Goal: Information Seeking & Learning: Learn about a topic

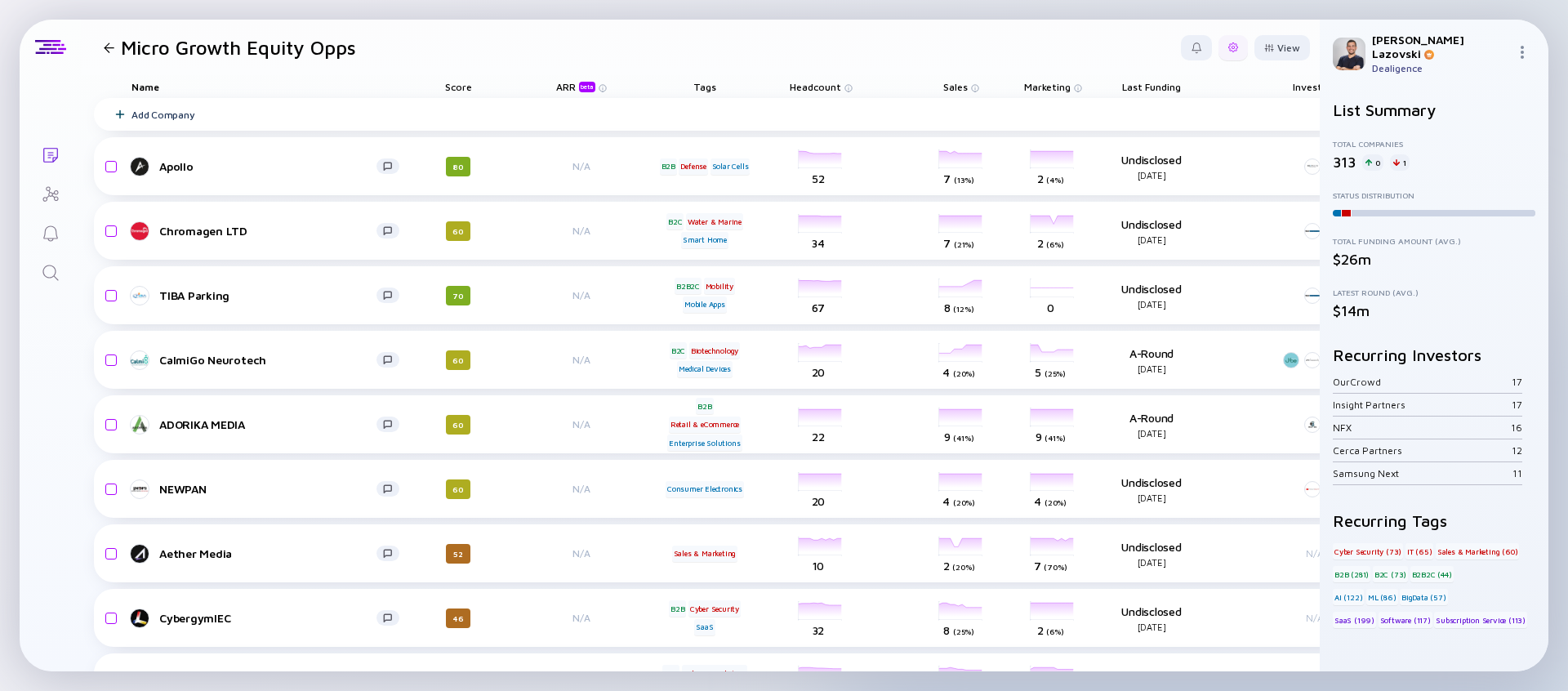
click at [1218, 53] on div at bounding box center [1232, 47] width 29 height 25
click at [1157, 113] on div "Share" at bounding box center [1183, 113] width 102 height 33
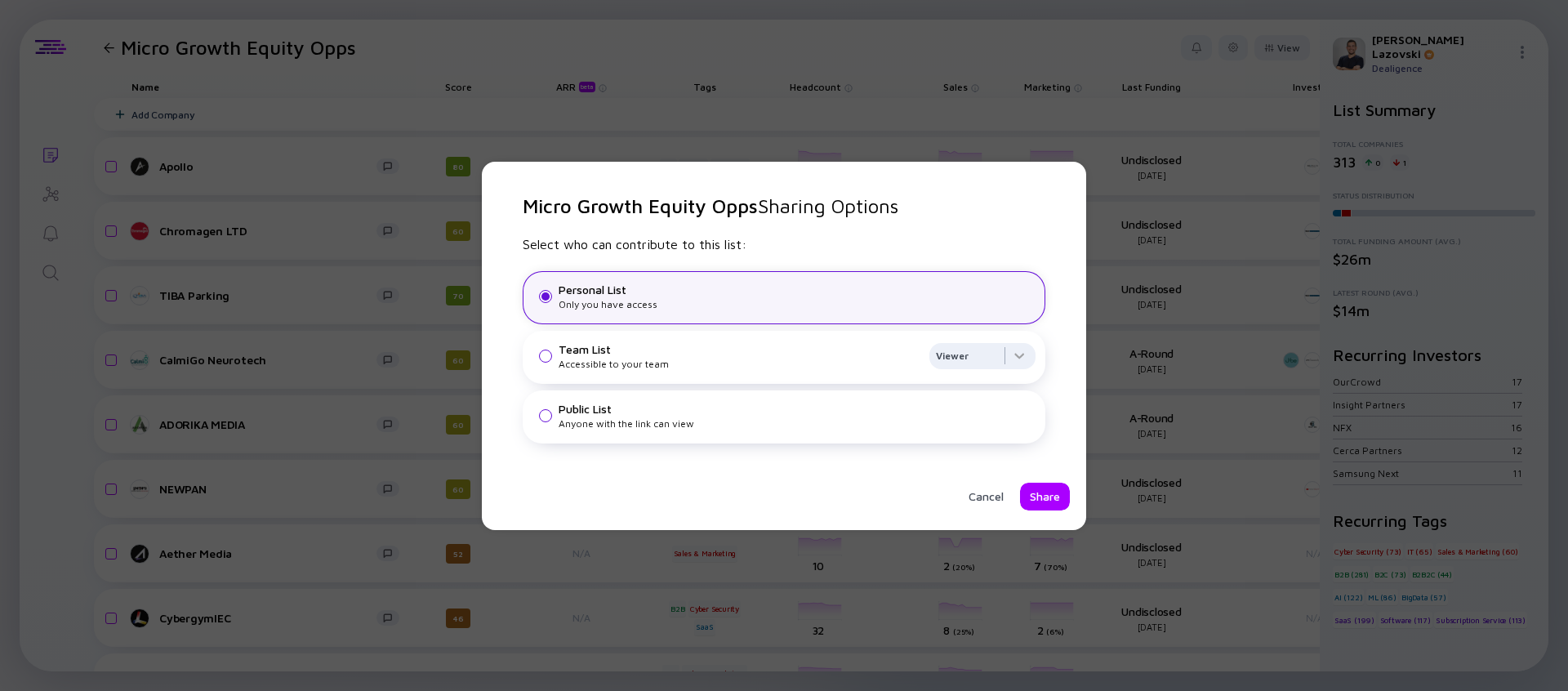
click at [666, 427] on div "Anyone with the link can view" at bounding box center [797, 423] width 477 height 12
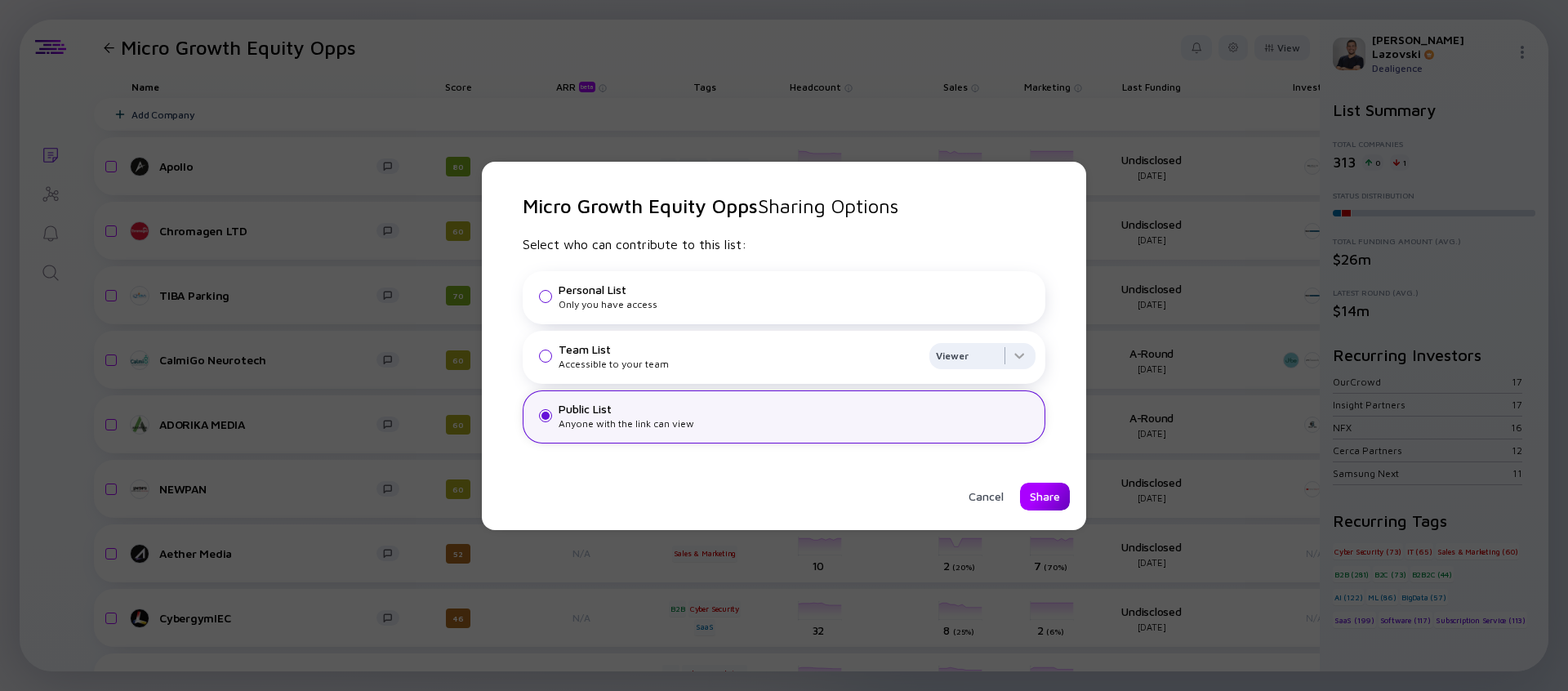
click at [1032, 498] on div "Share" at bounding box center [1045, 496] width 50 height 27
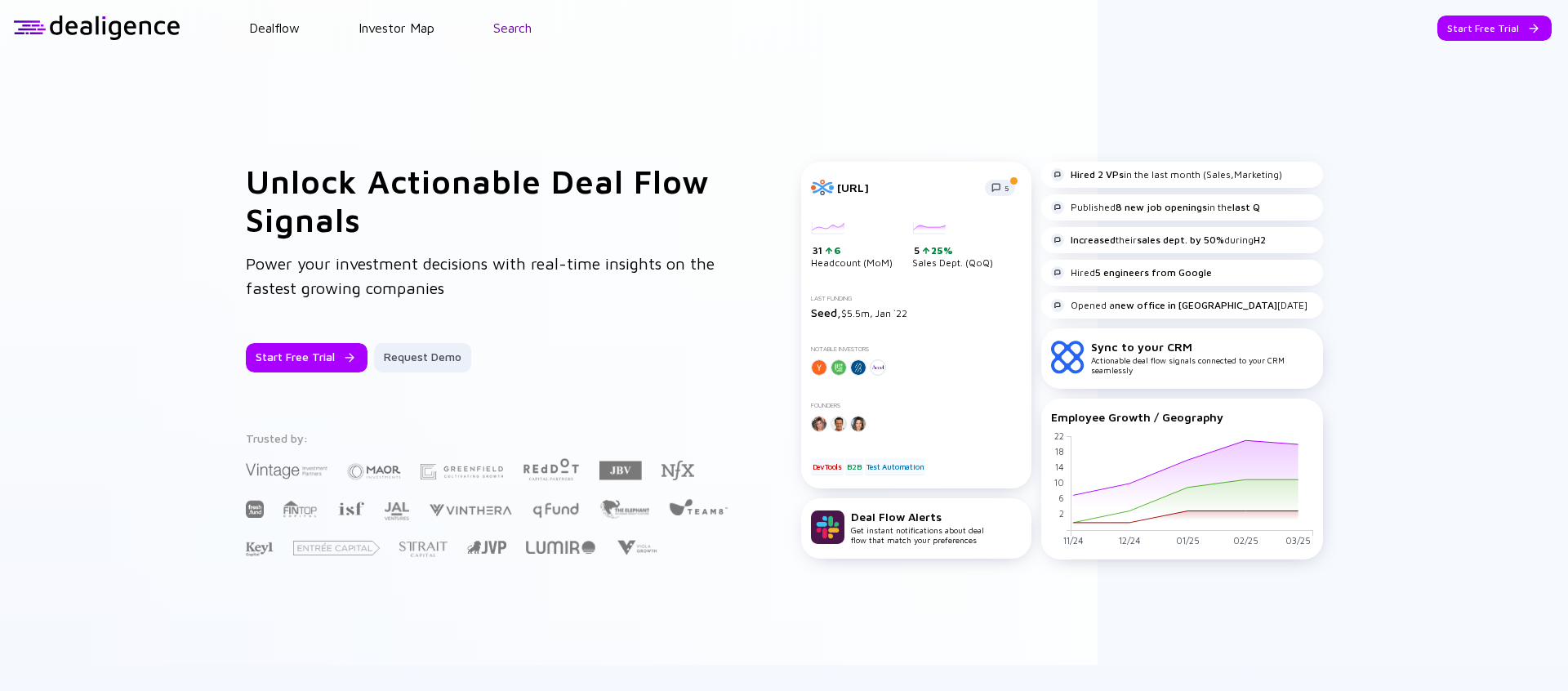
click at [524, 26] on link "Search" at bounding box center [512, 28] width 39 height 15
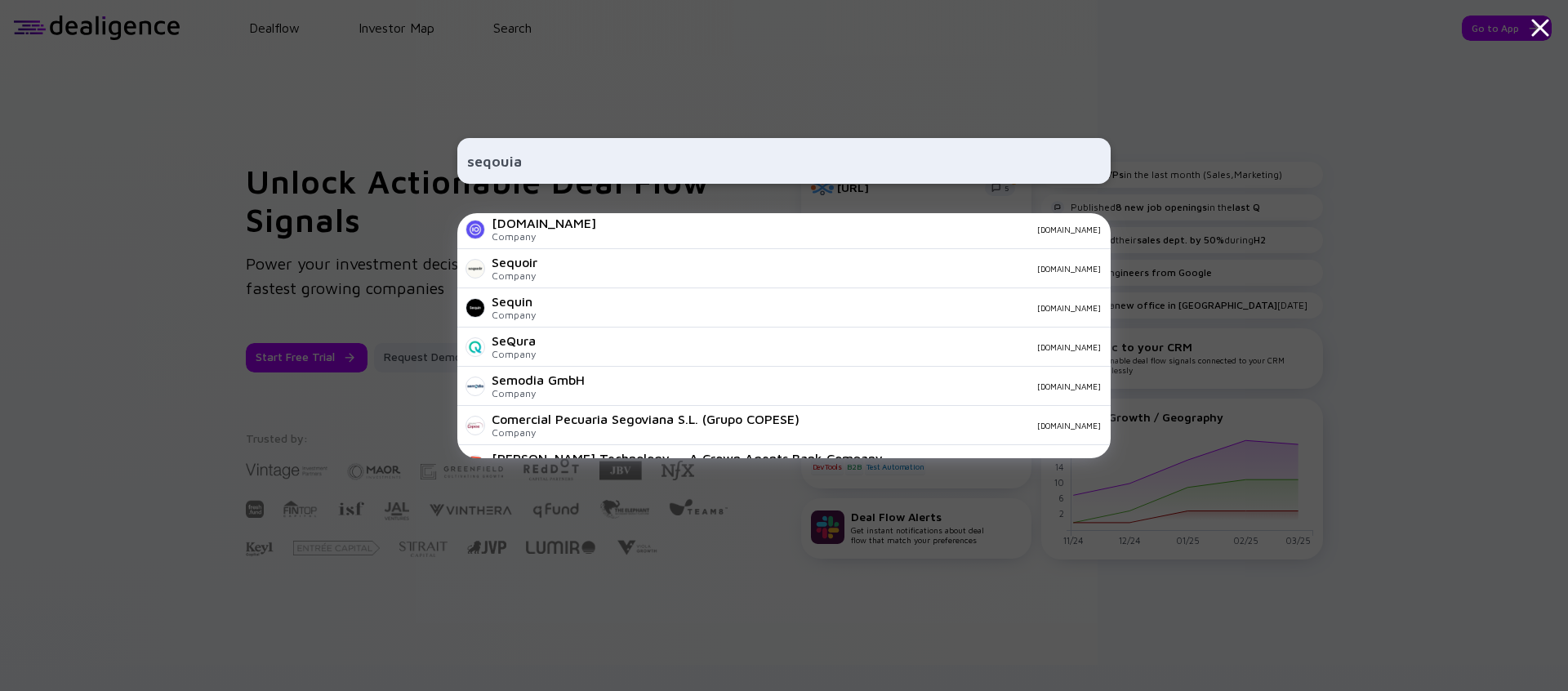
scroll to position [456, 0]
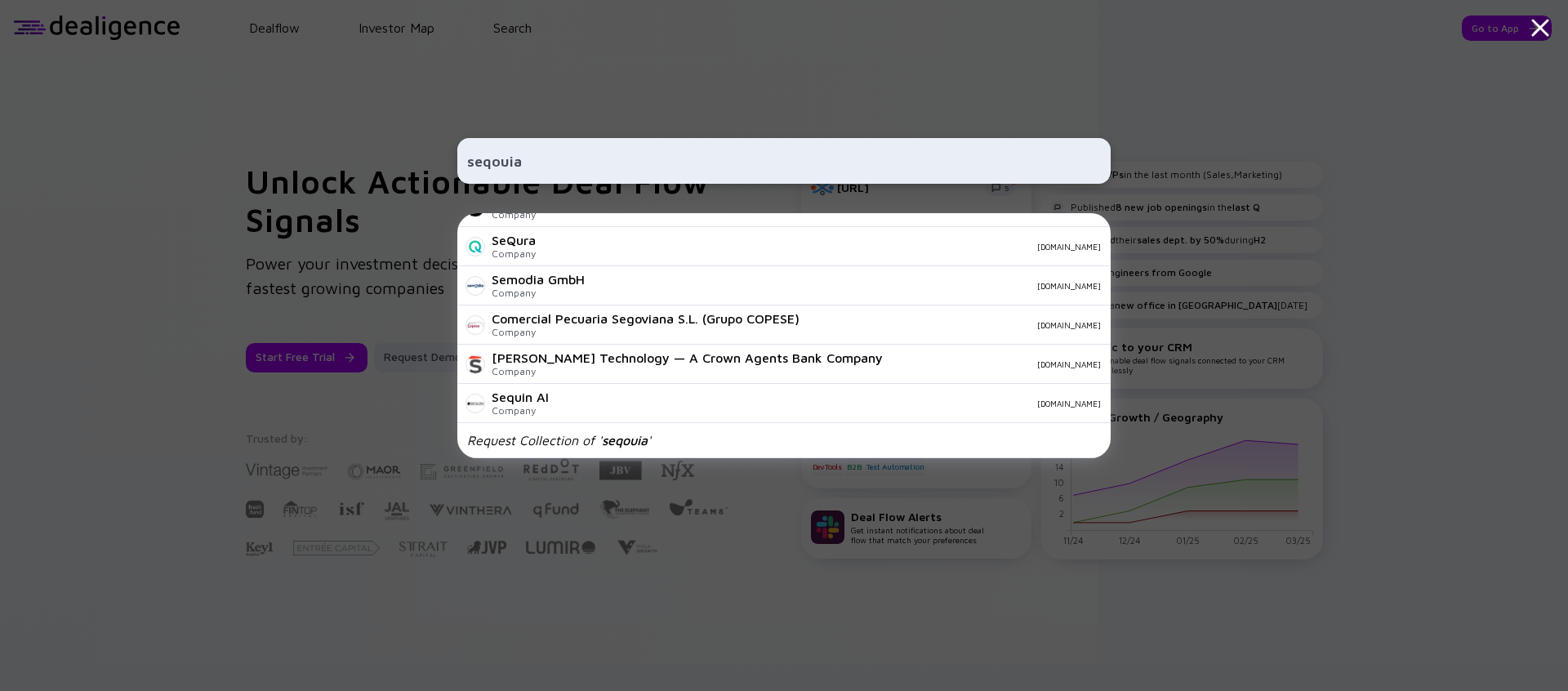
click at [540, 157] on input "seqouia" at bounding box center [784, 160] width 634 height 29
paste input "[URL][DOMAIN_NAME]"
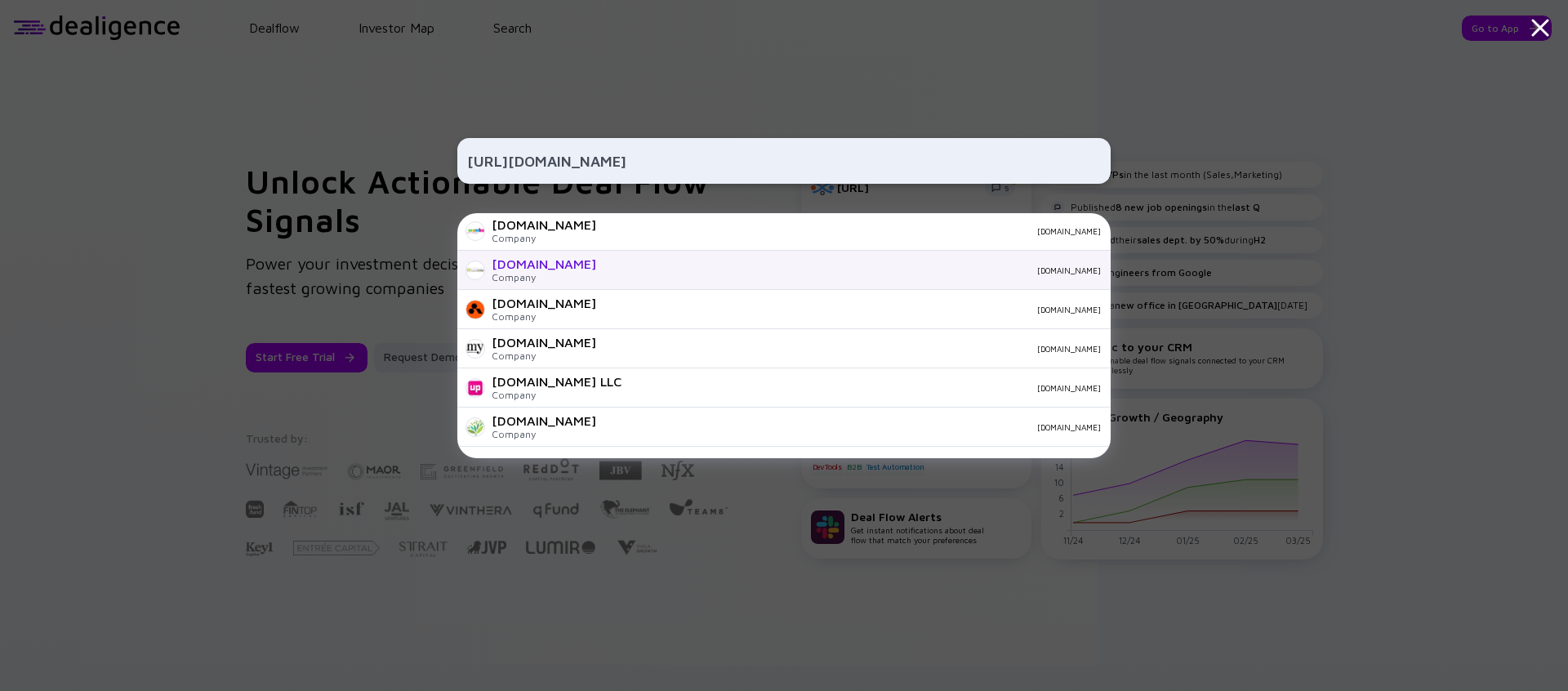
scroll to position [574, 0]
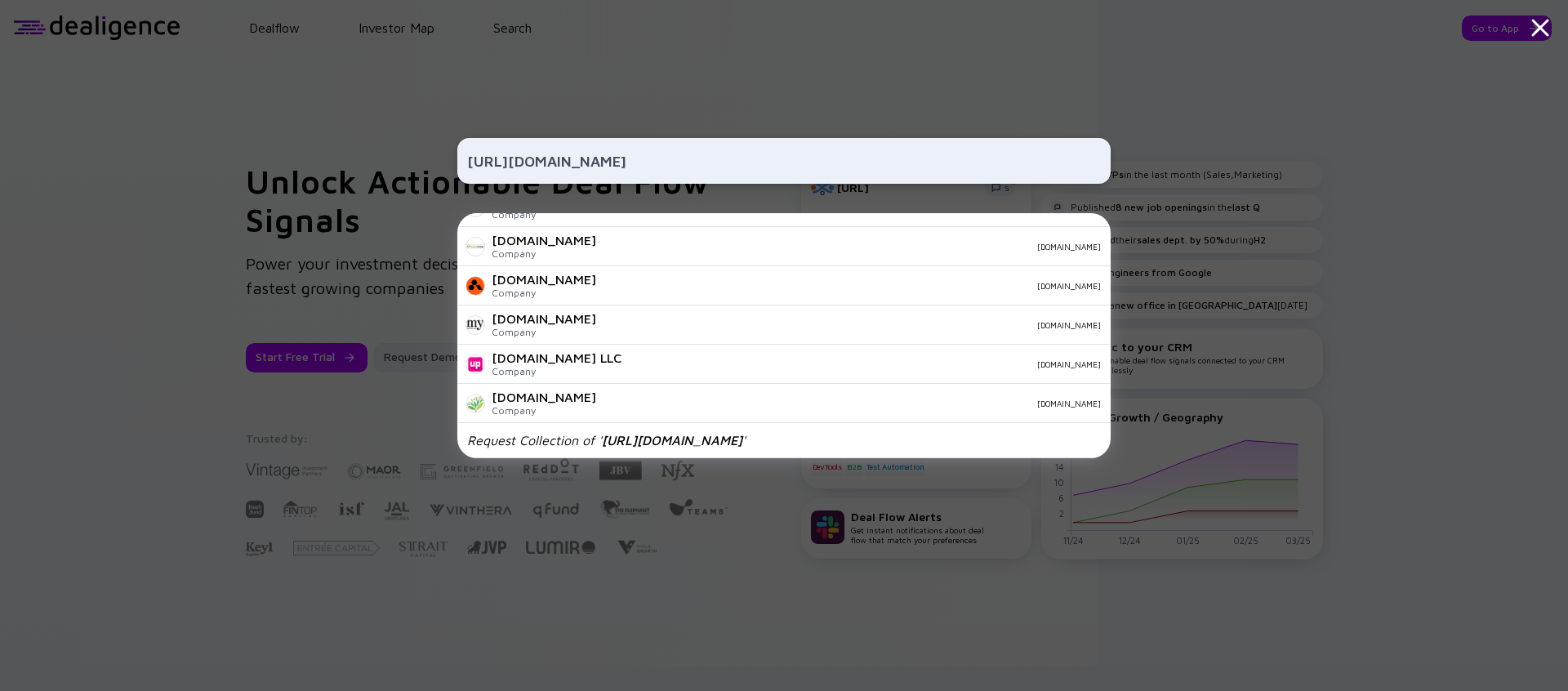
type input "[URL][DOMAIN_NAME]"
click at [146, 420] on div "[URL][DOMAIN_NAME] [DOMAIN_NAME] Company [DOMAIN_NAME] [DOMAIN_NAME] Inc Compan…" at bounding box center [784, 345] width 1568 height 691
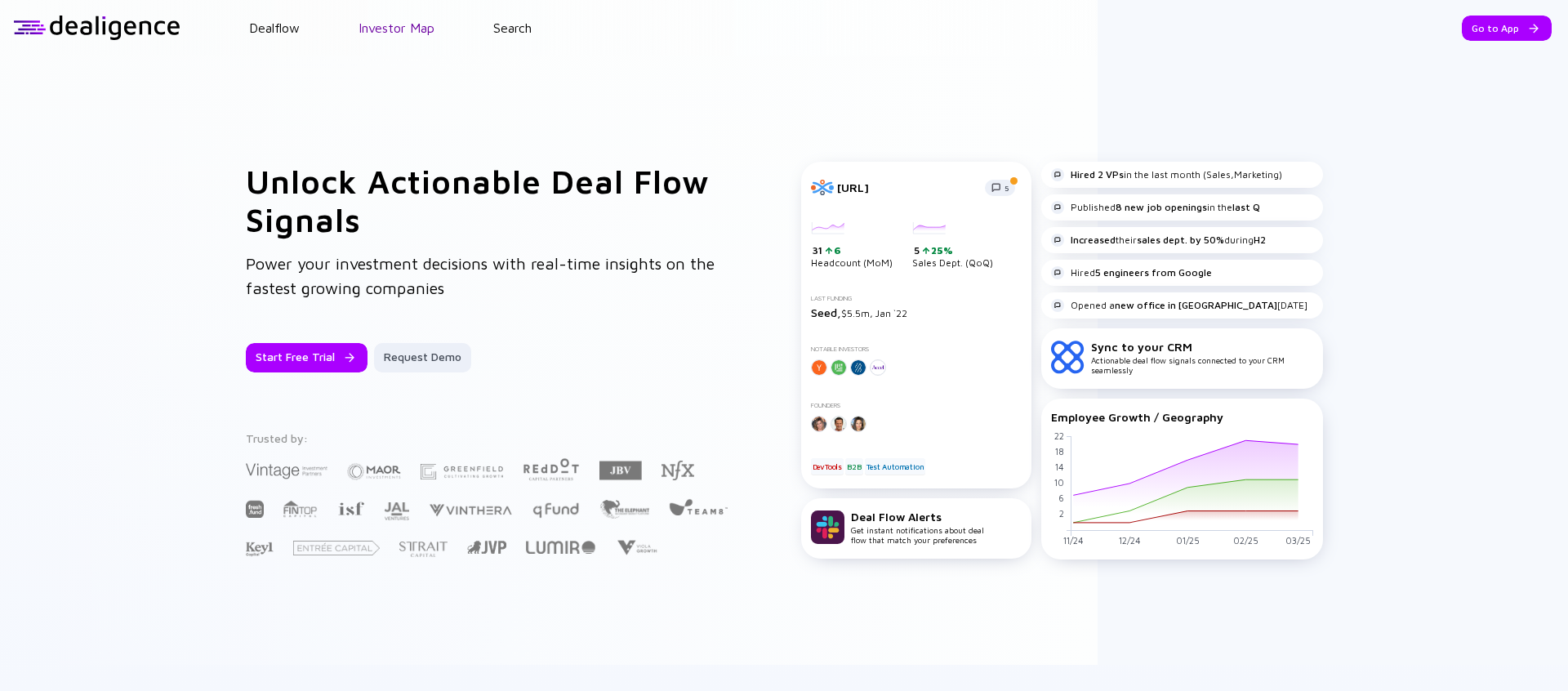
click at [369, 29] on link "Investor Map" at bounding box center [396, 28] width 76 height 15
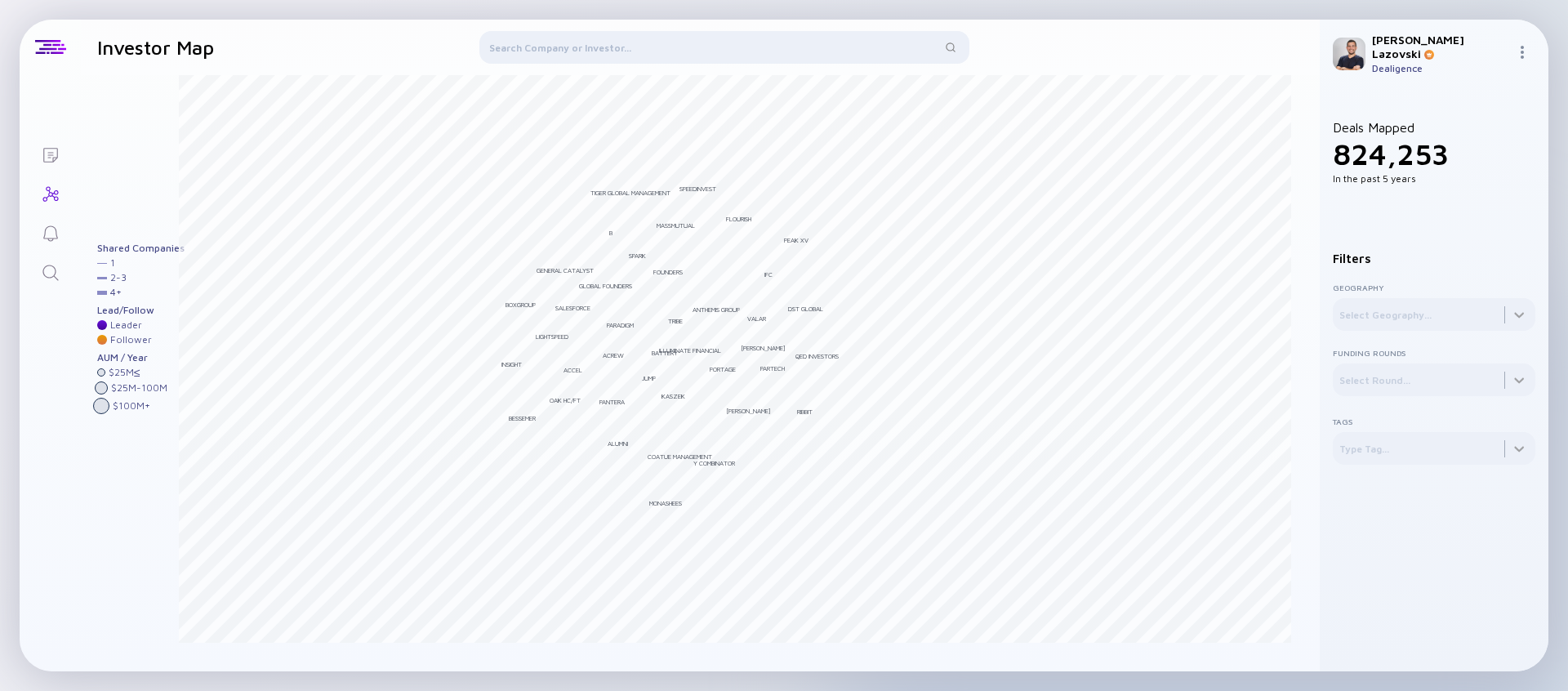
click at [670, 46] on div at bounding box center [724, 51] width 490 height 40
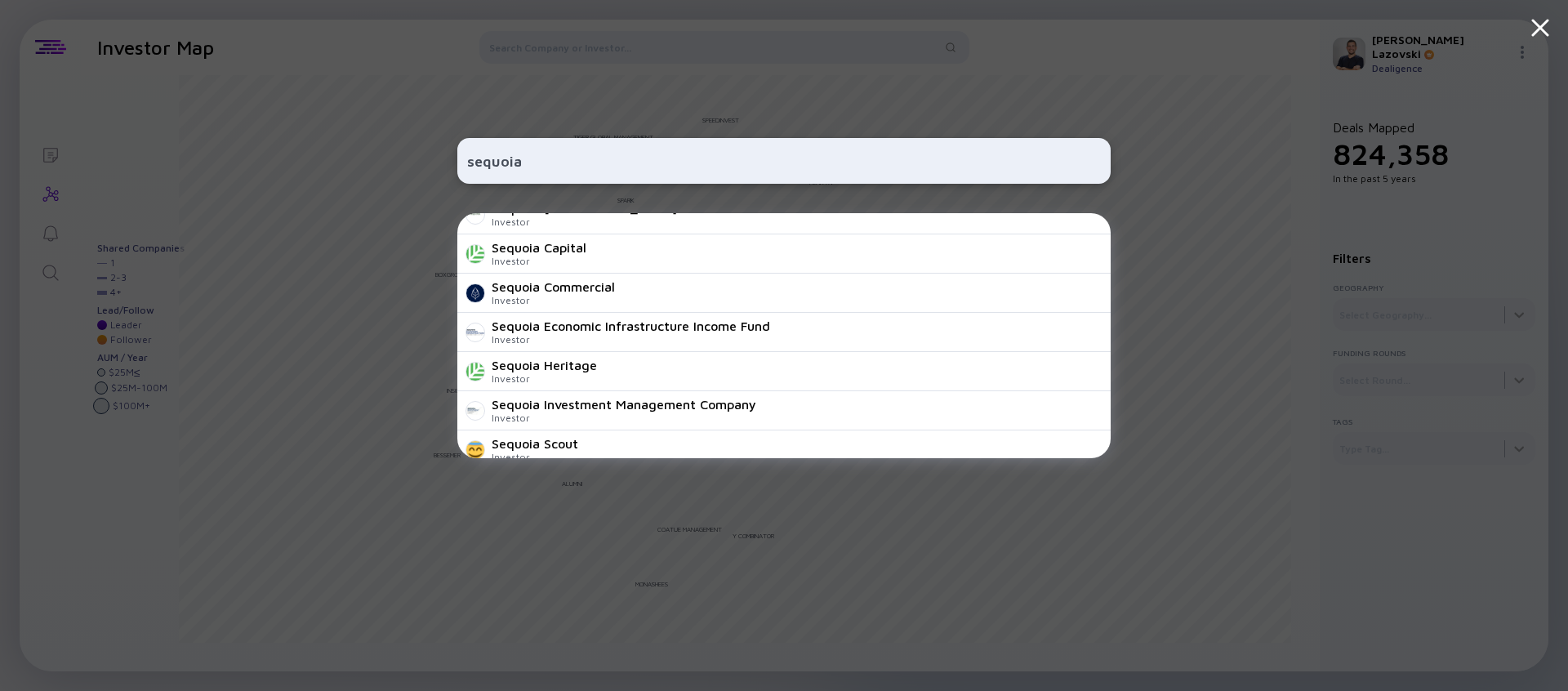
scroll to position [216, 0]
type input "sequoia"
click at [746, 257] on div "Sequoia Capital Investor" at bounding box center [784, 253] width 653 height 40
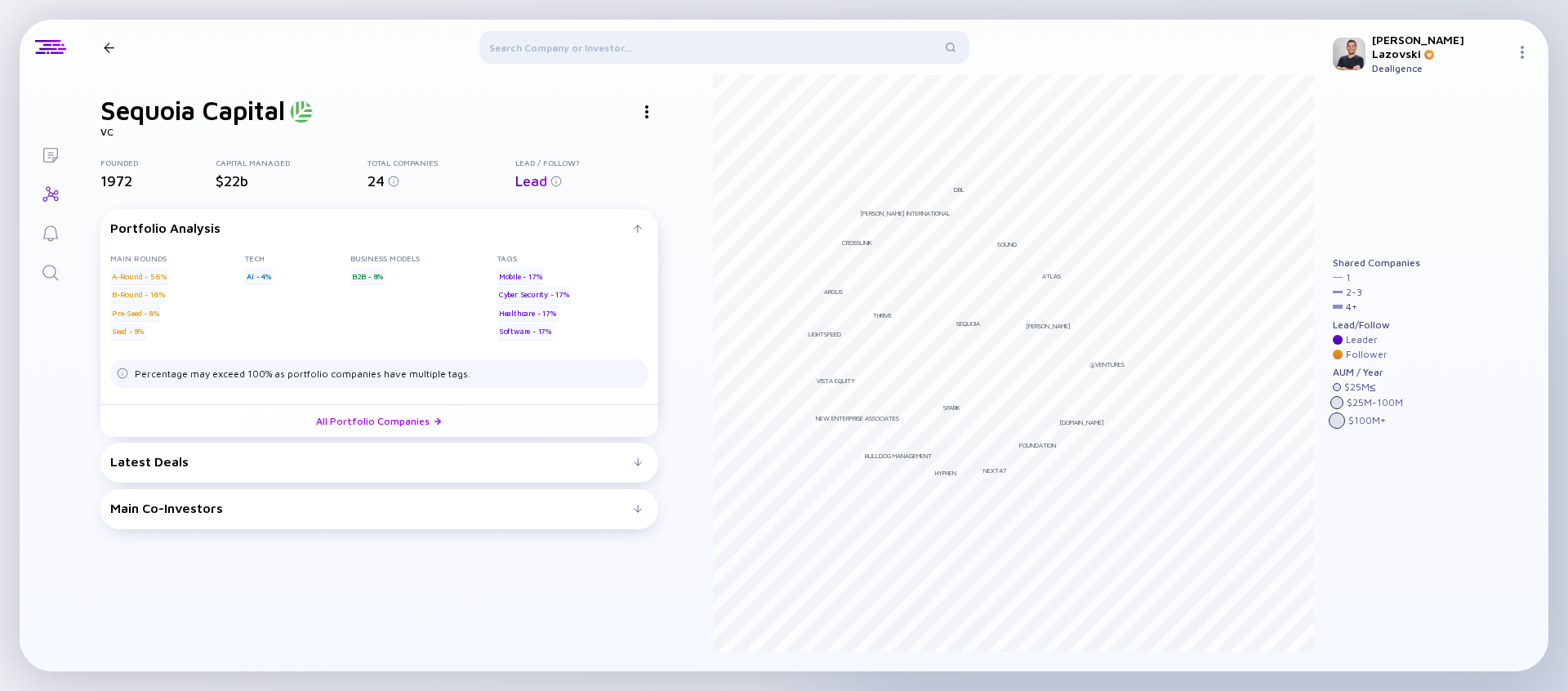
click at [44, 275] on icon "Search" at bounding box center [50, 272] width 15 height 15
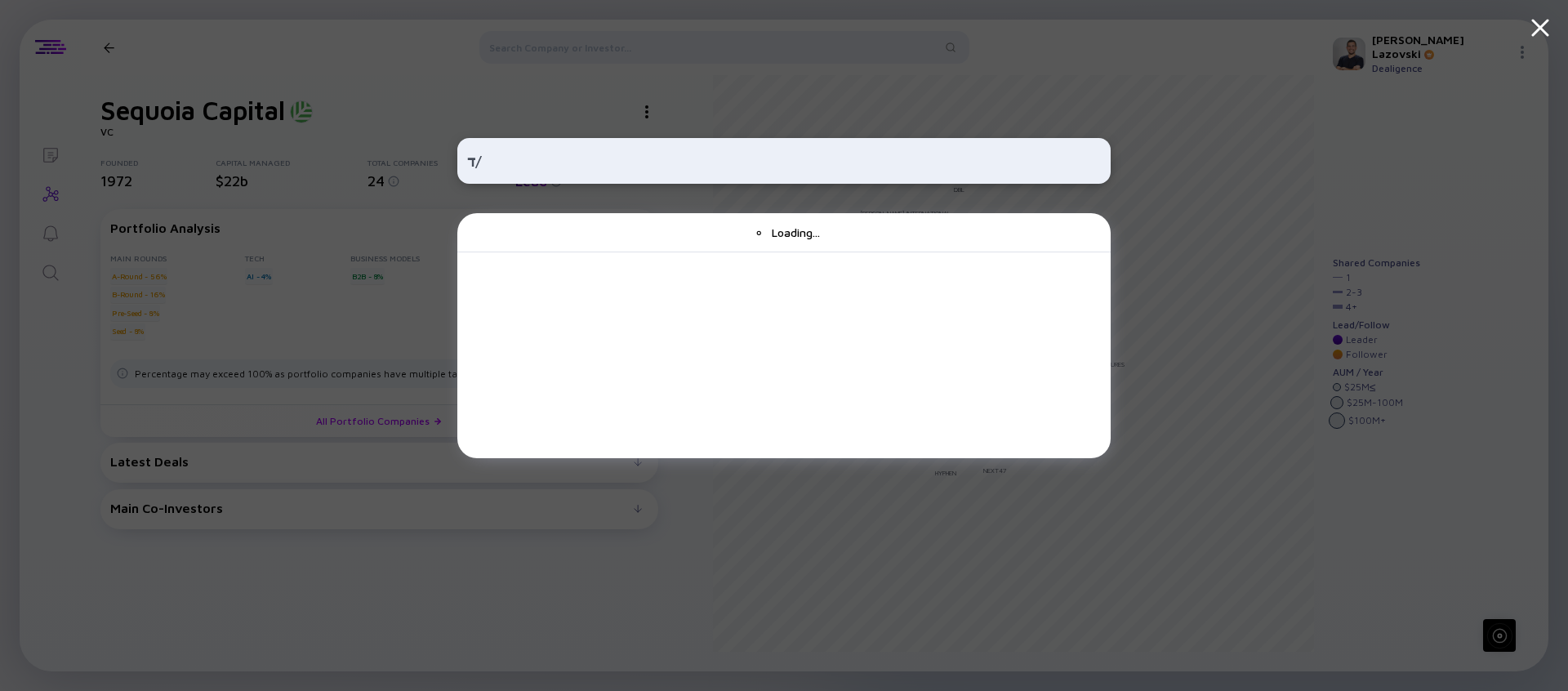
type input "ד"
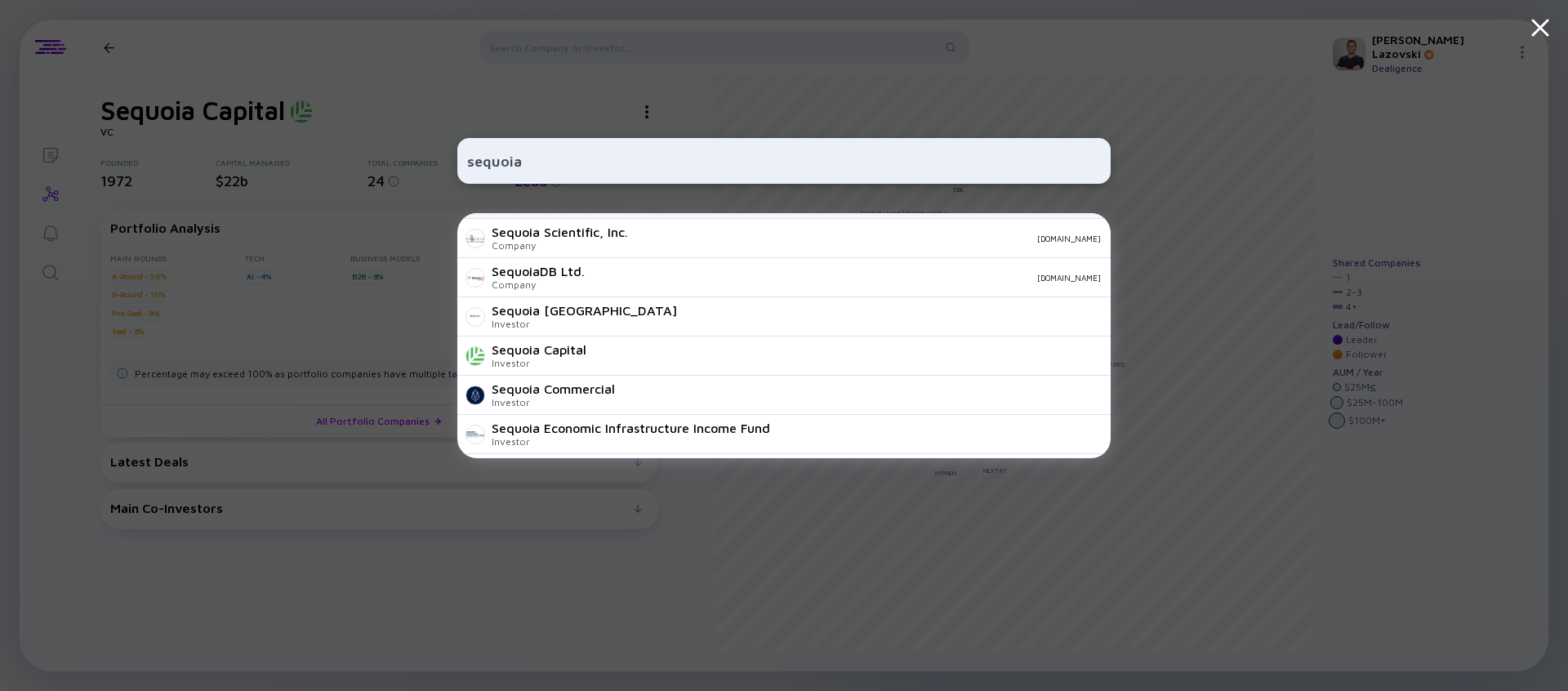
scroll to position [116, 0]
type input "sequoia"
click at [1022, 534] on div "sequoia Sequoia Biotech Consulting Company [DOMAIN_NAME] Sequoia Sciences Llc C…" at bounding box center [784, 345] width 653 height 691
click at [333, 24] on div "sequoia Sequoia Biotech Consulting Company [DOMAIN_NAME] Sequoia Sciences Llc C…" at bounding box center [784, 345] width 1568 height 691
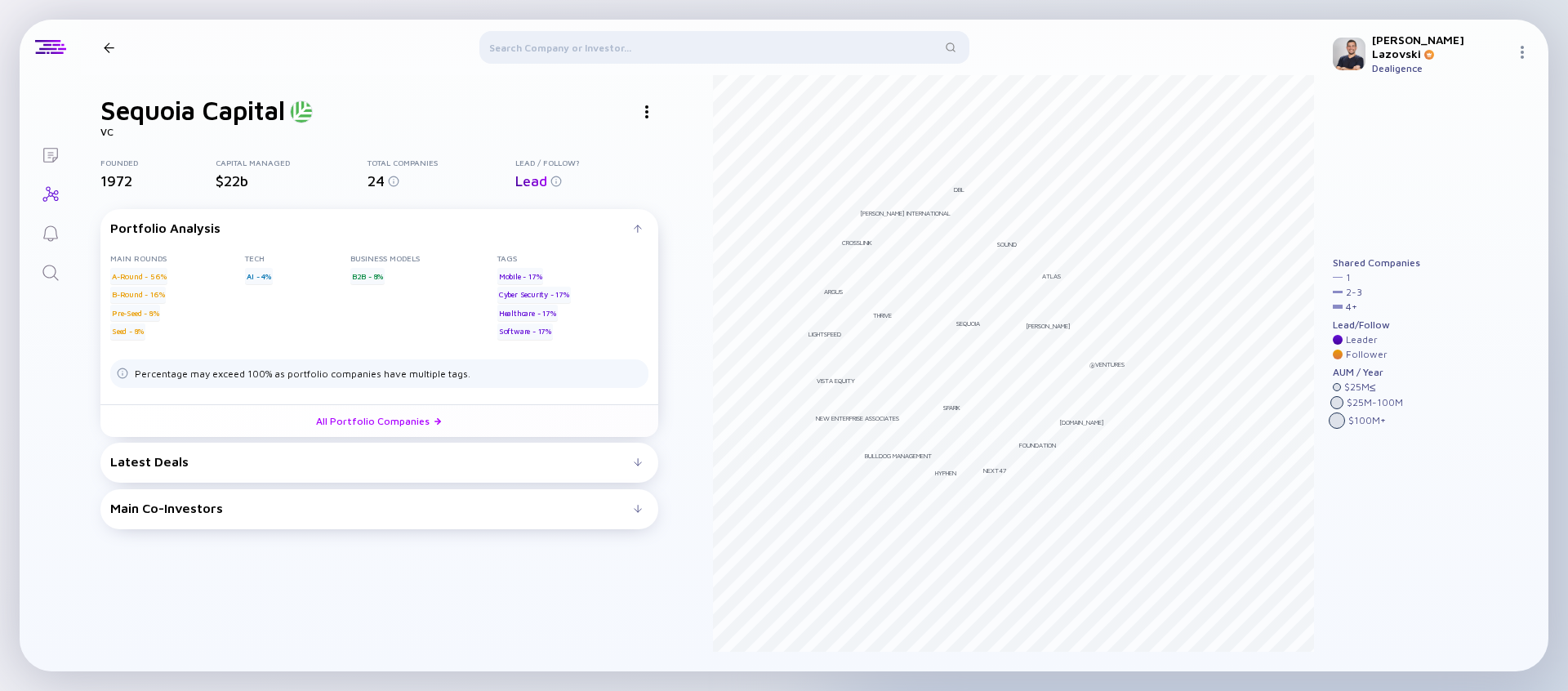
click at [836, 50] on div at bounding box center [724, 51] width 490 height 40
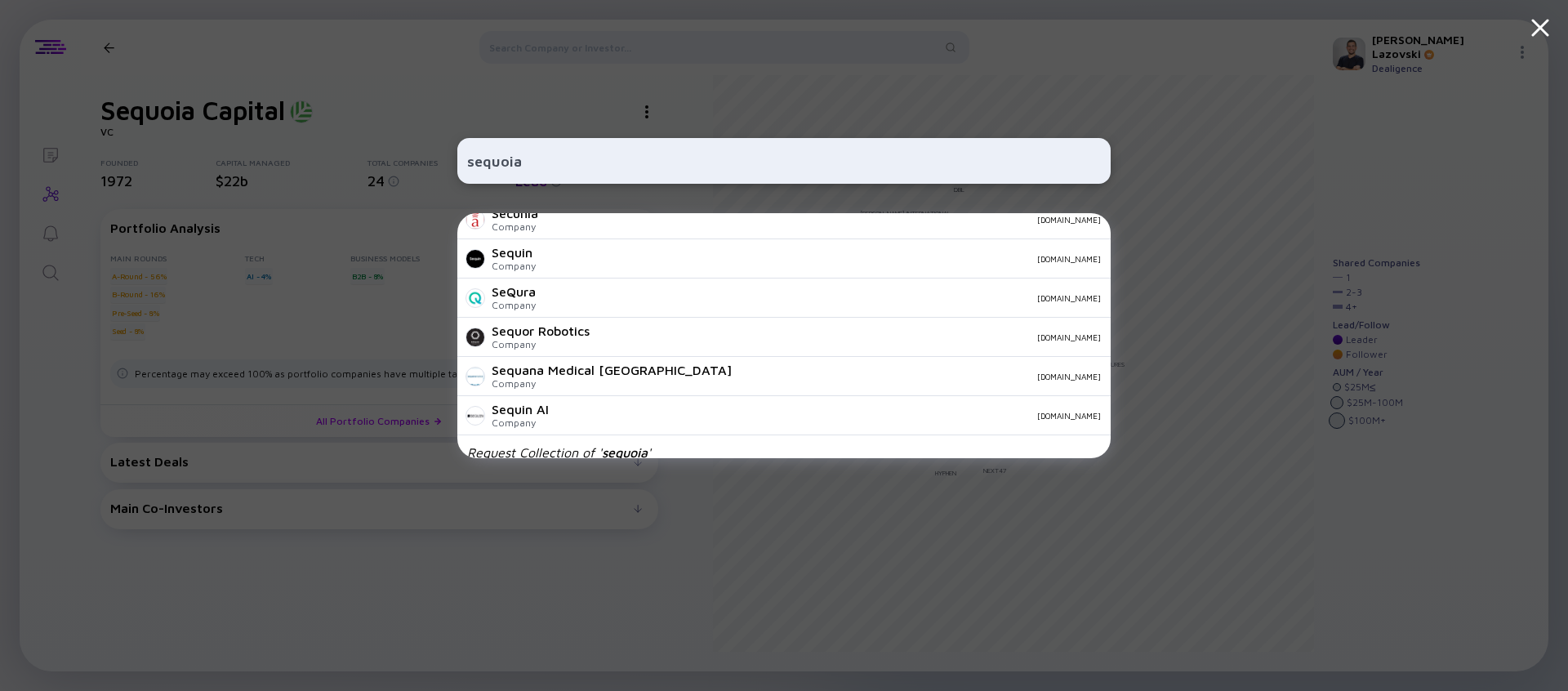
scroll to position [848, 0]
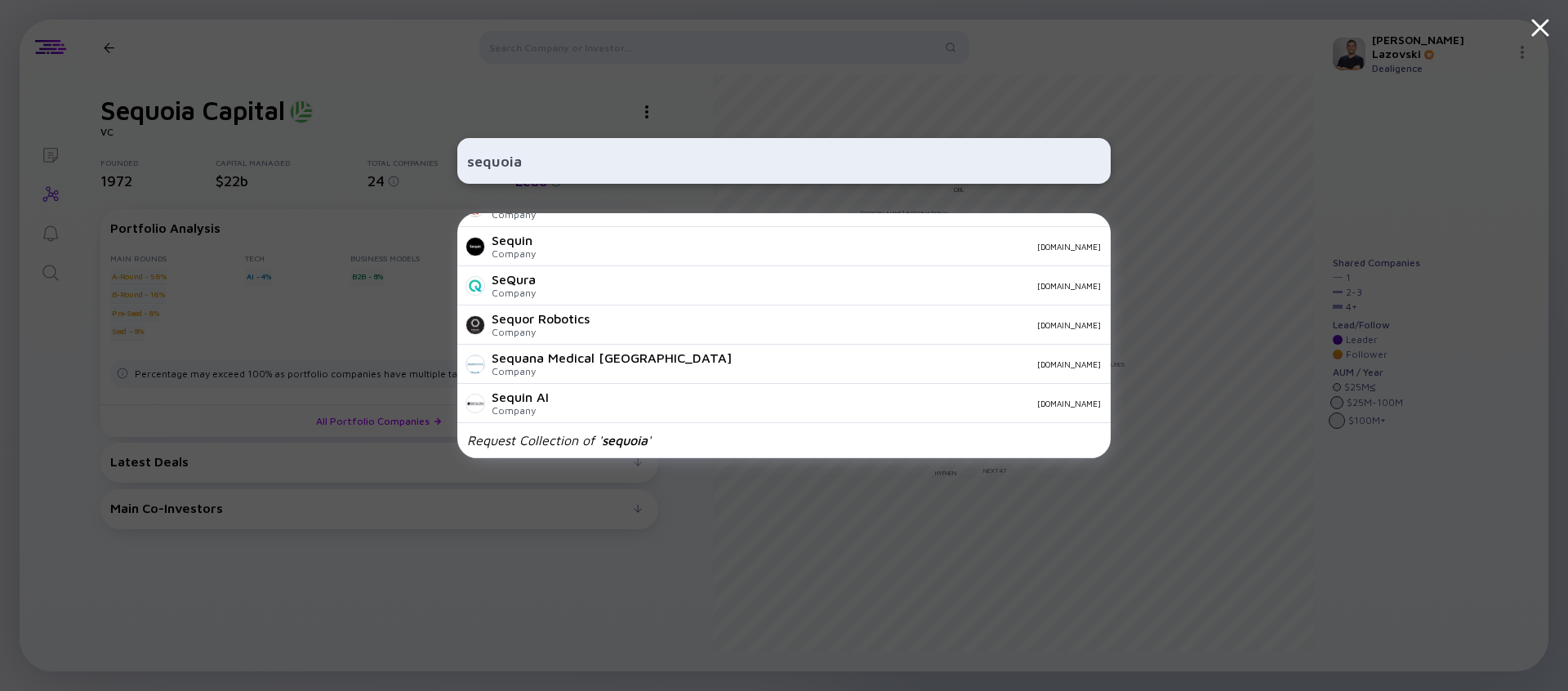
click at [566, 162] on input "sequoia" at bounding box center [784, 160] width 634 height 29
type input "ק"
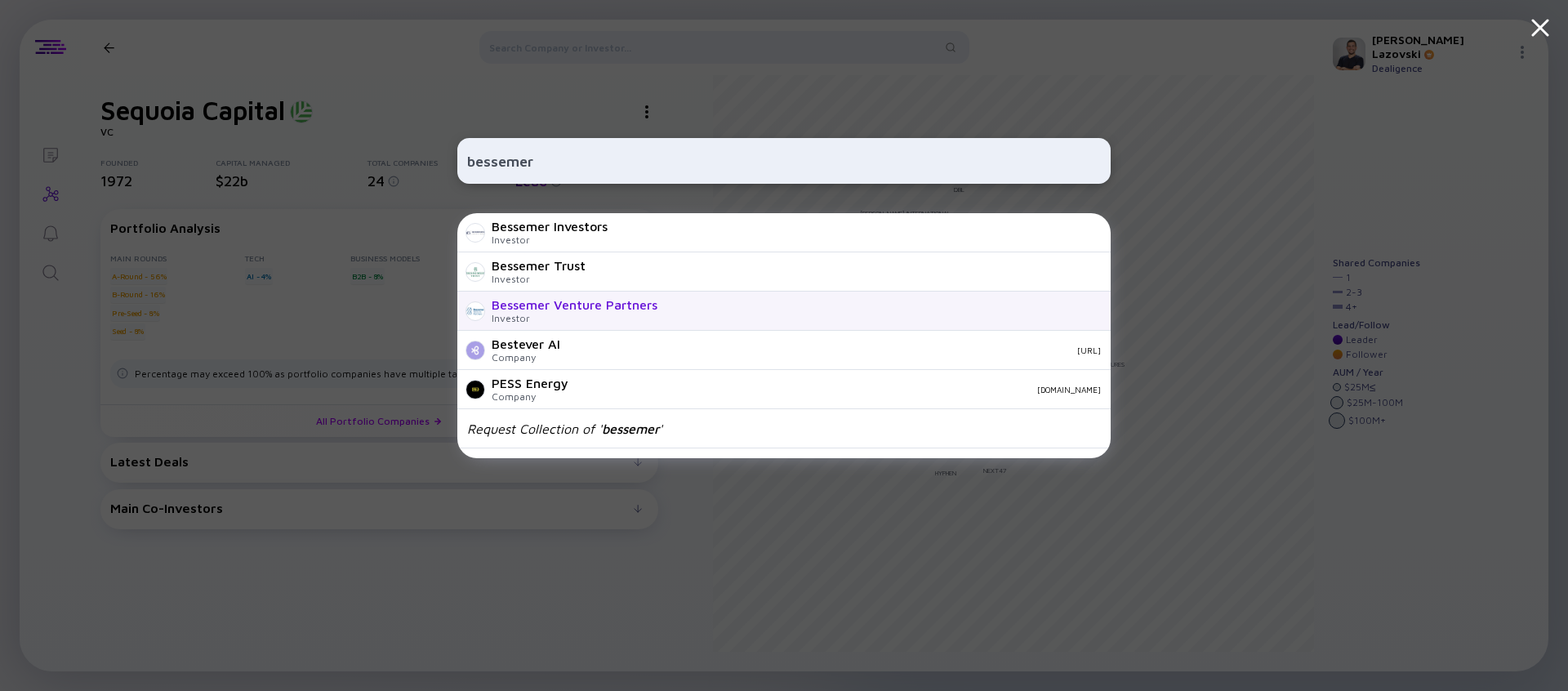
type input "bessemer"
click at [711, 311] on div "Bessemer Venture Partners Investor" at bounding box center [784, 311] width 653 height 40
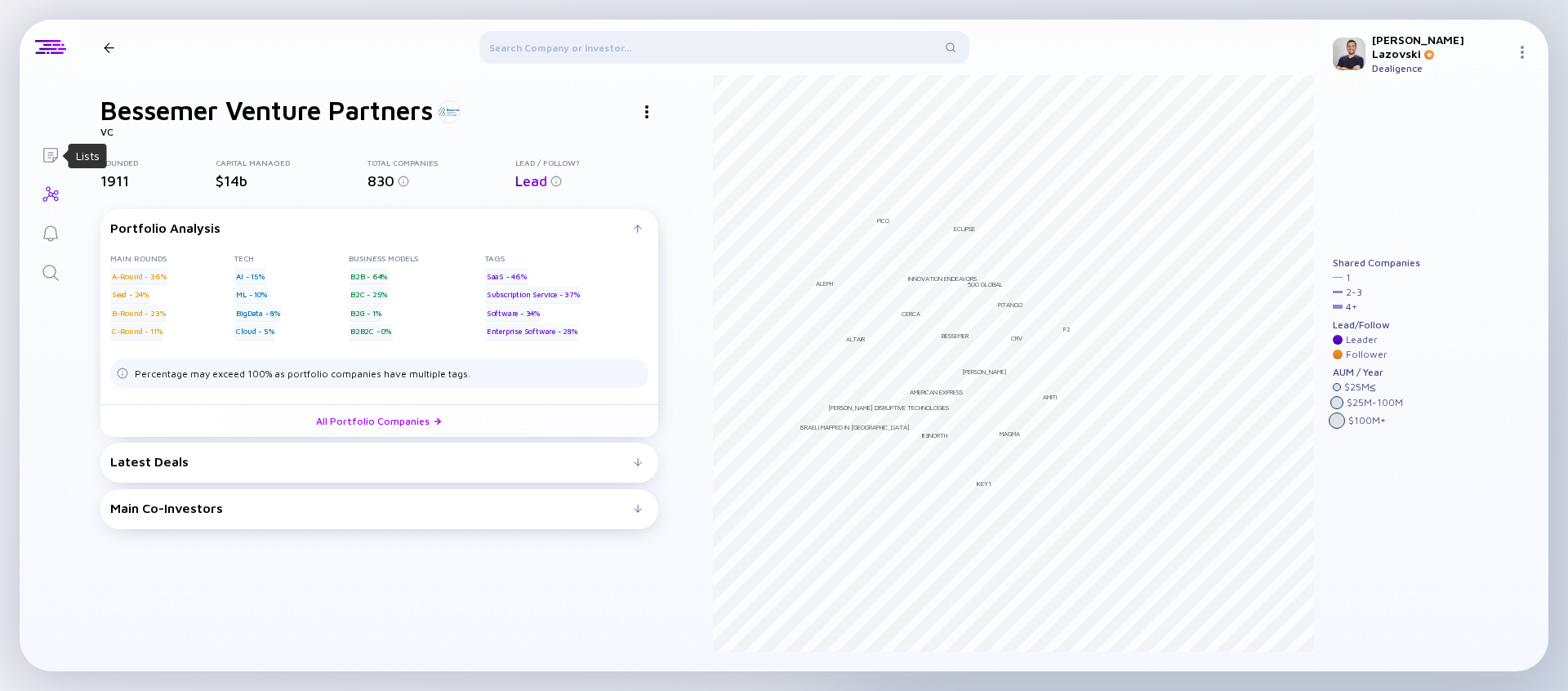
click at [45, 158] on icon "Lists" at bounding box center [50, 155] width 20 height 20
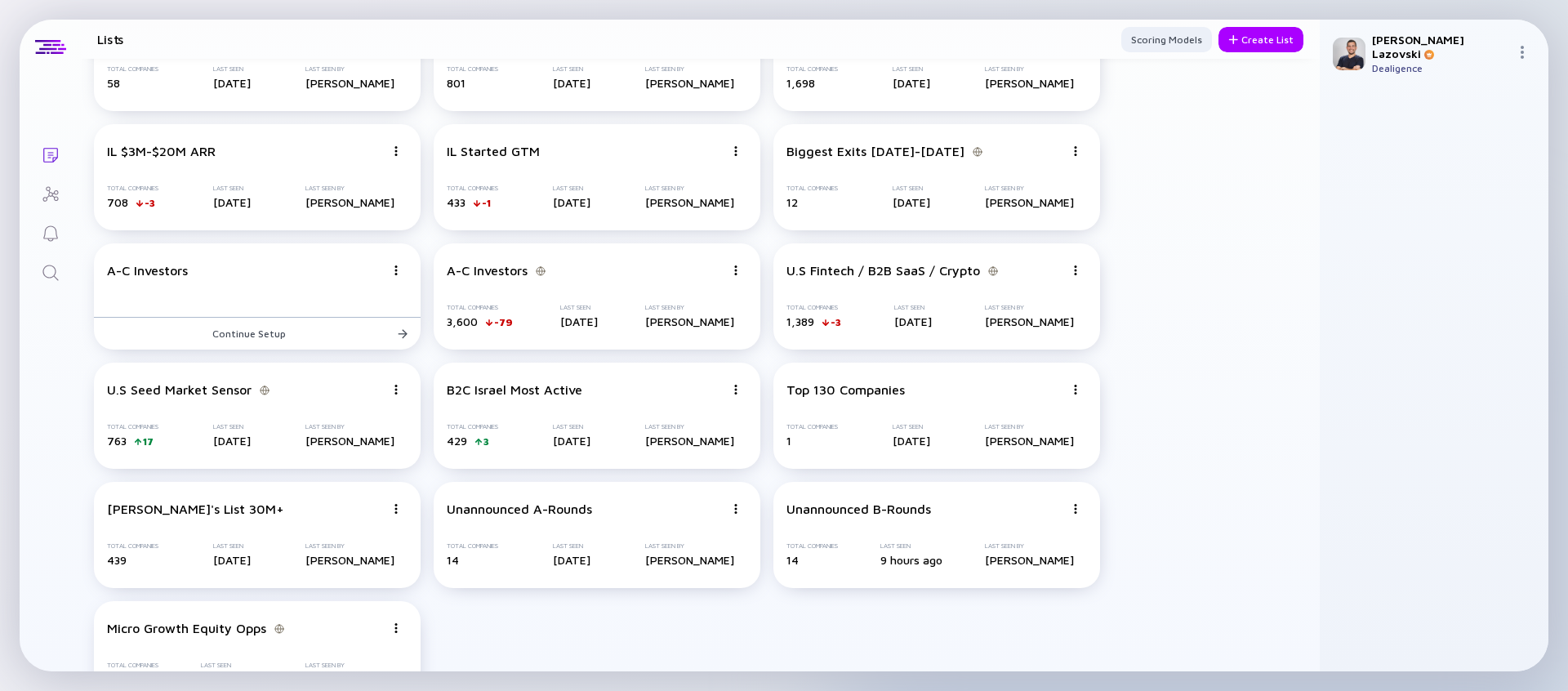
scroll to position [3351, 0]
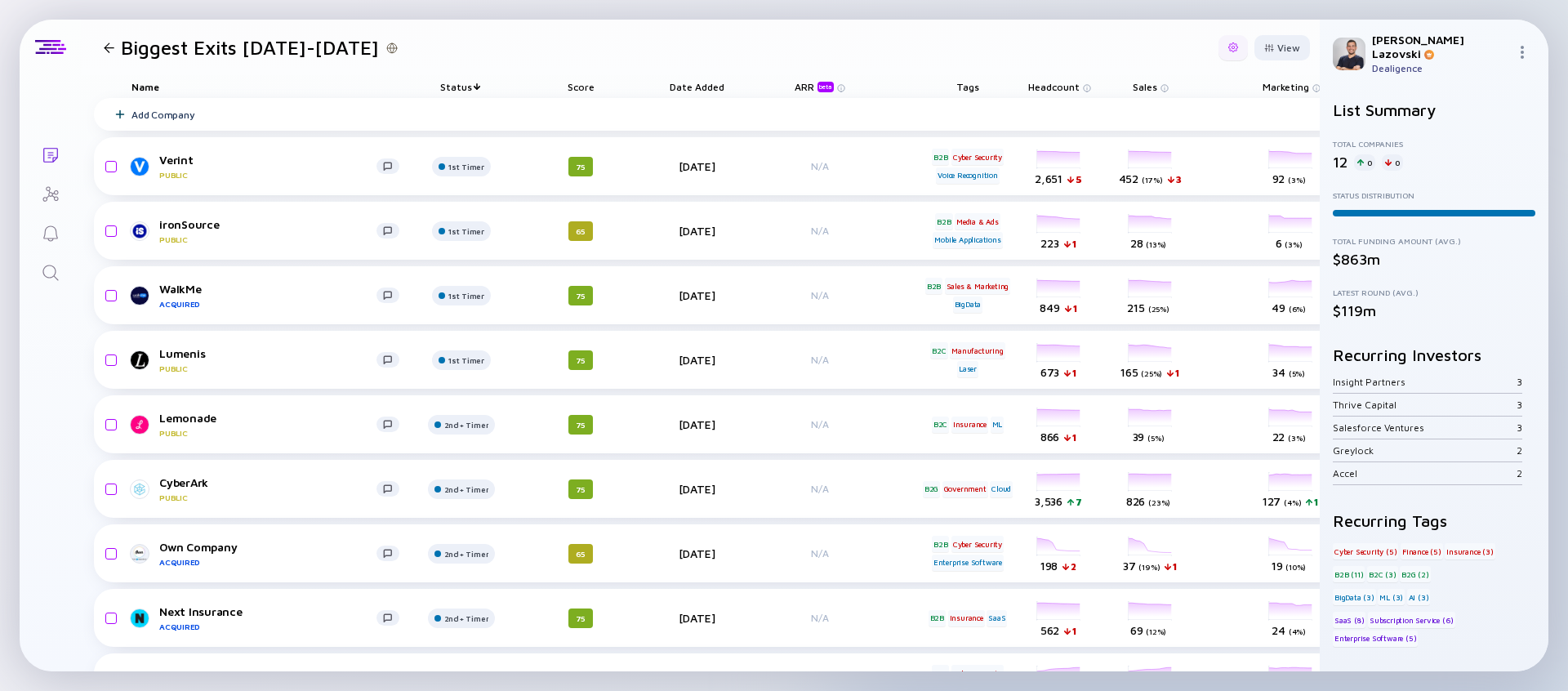
click at [1231, 47] on div at bounding box center [1232, 47] width 29 height 25
click at [1177, 89] on div "Export" at bounding box center [1183, 80] width 102 height 33
